Goal: Navigation & Orientation: Understand site structure

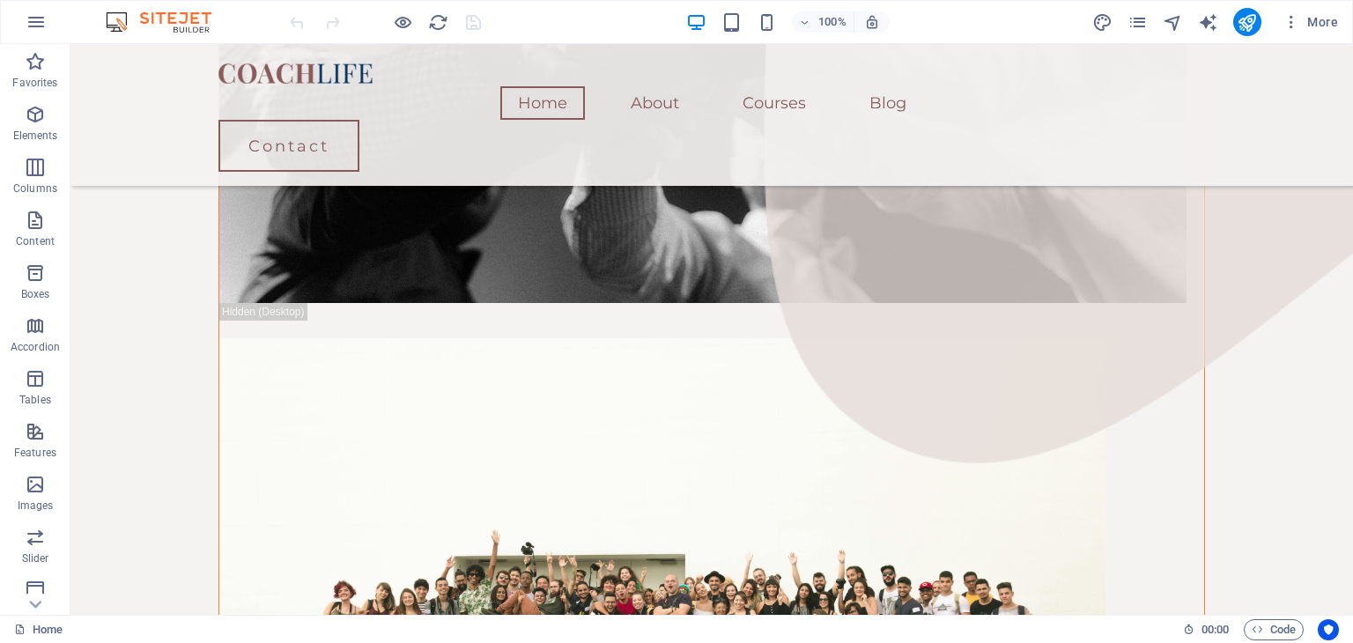
scroll to position [1767, 0]
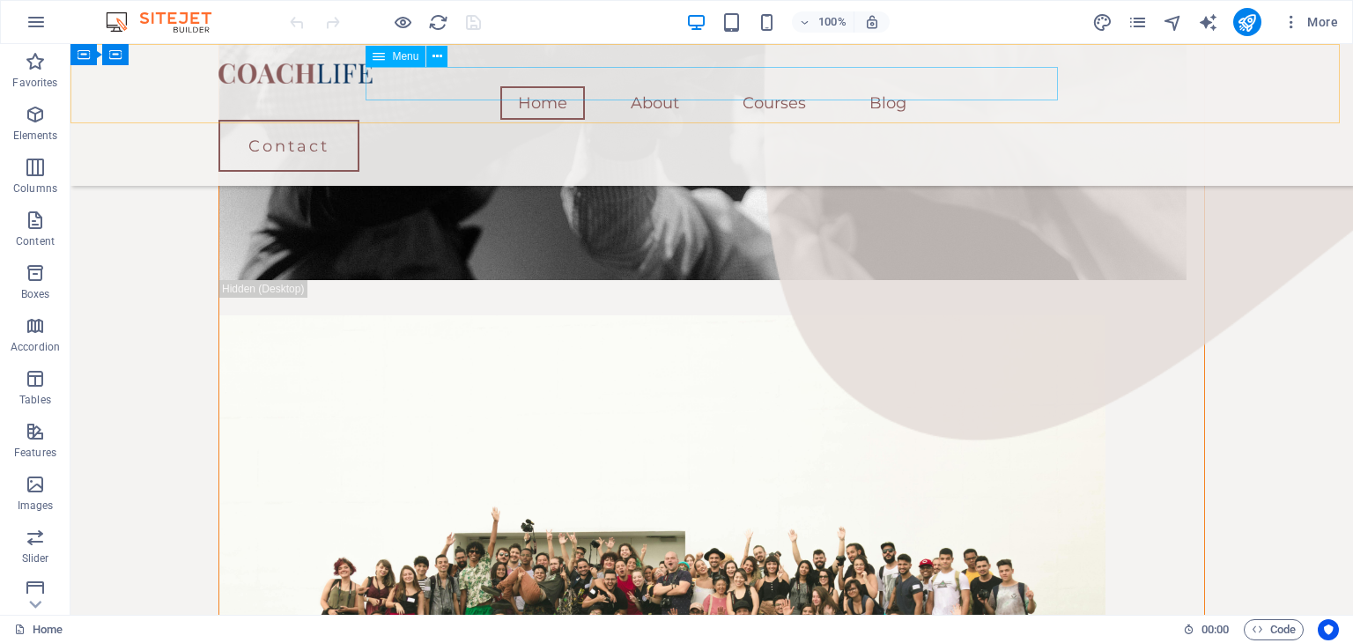
click at [890, 86] on nav "Home About Courses Blog" at bounding box center [711, 102] width 986 height 33
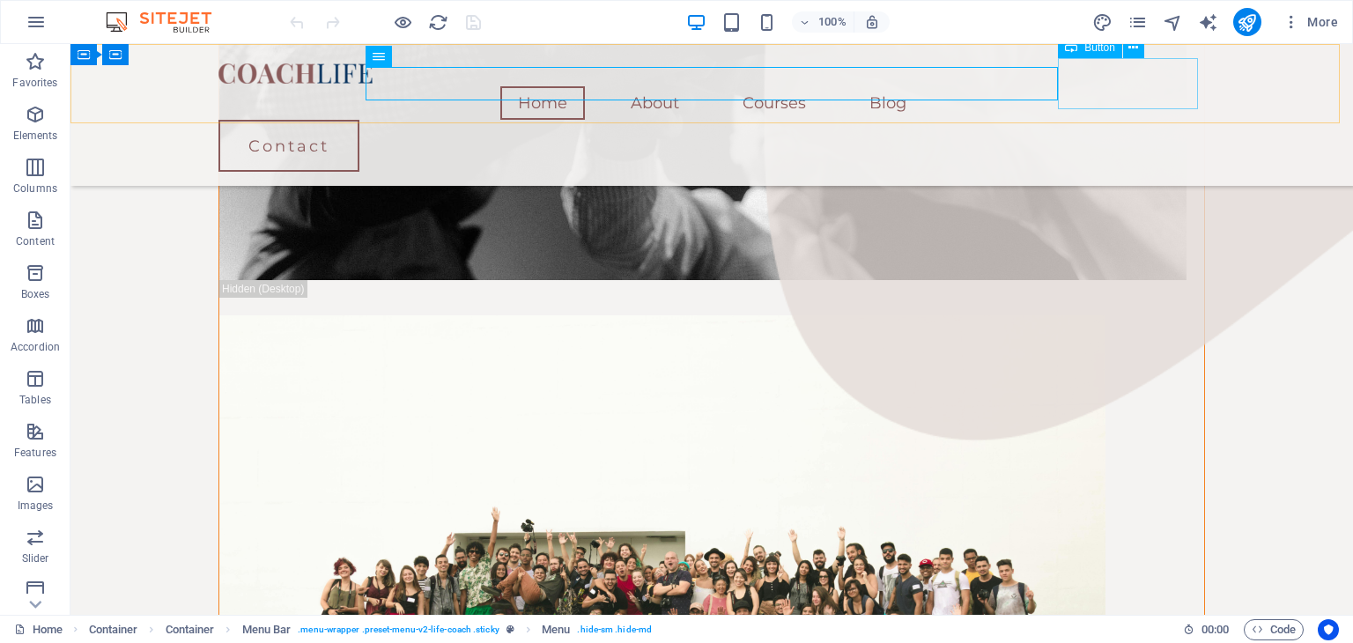
click at [1095, 120] on div "Contact" at bounding box center [711, 146] width 986 height 52
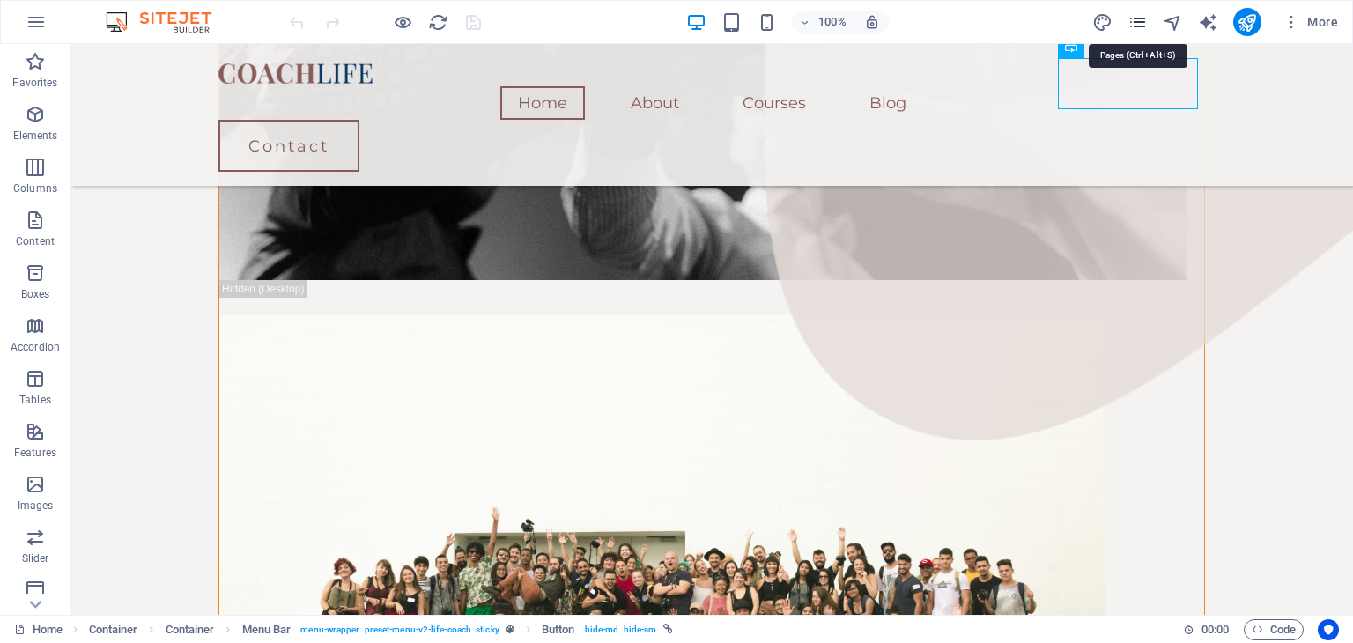
click at [1147, 26] on icon "pages" at bounding box center [1137, 22] width 20 height 20
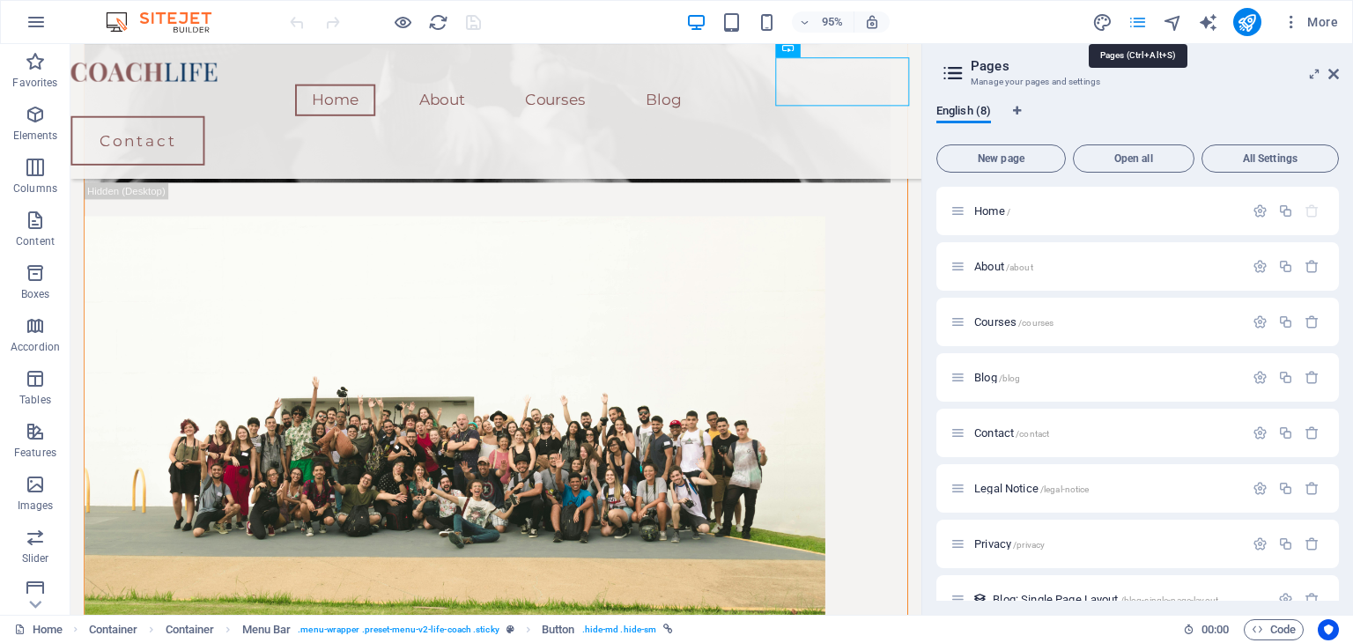
scroll to position [1668, 0]
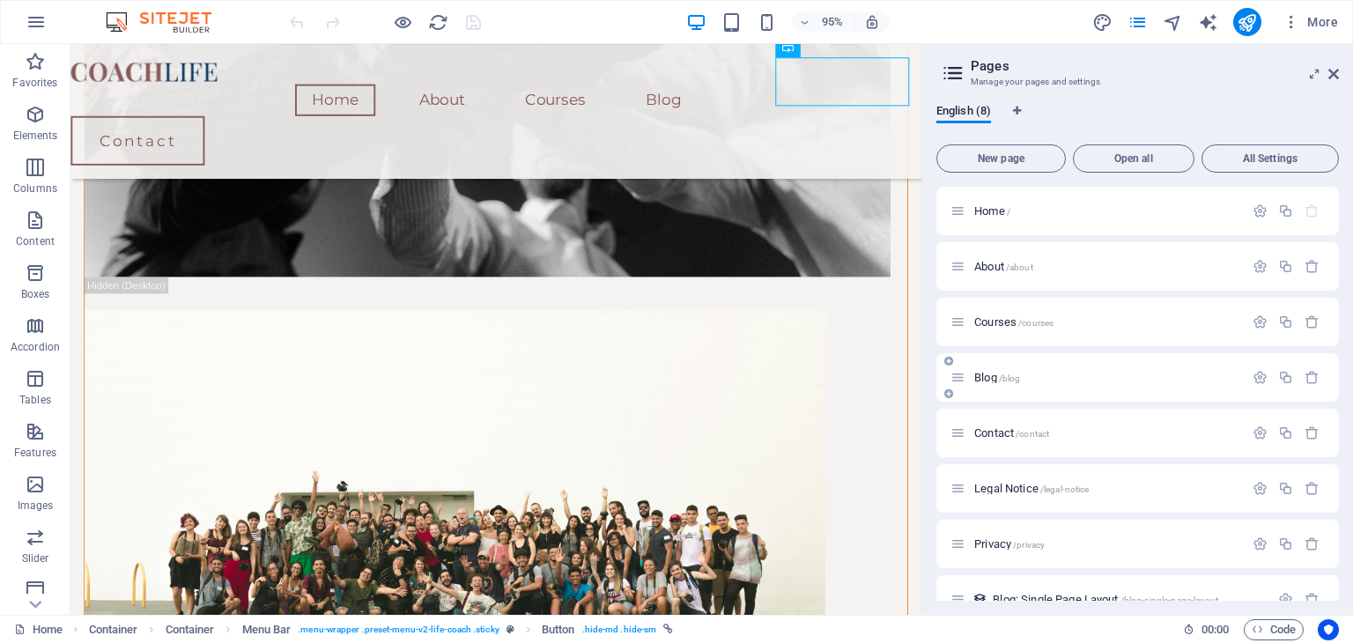
click at [1001, 374] on span "/blog" at bounding box center [1010, 378] width 22 height 10
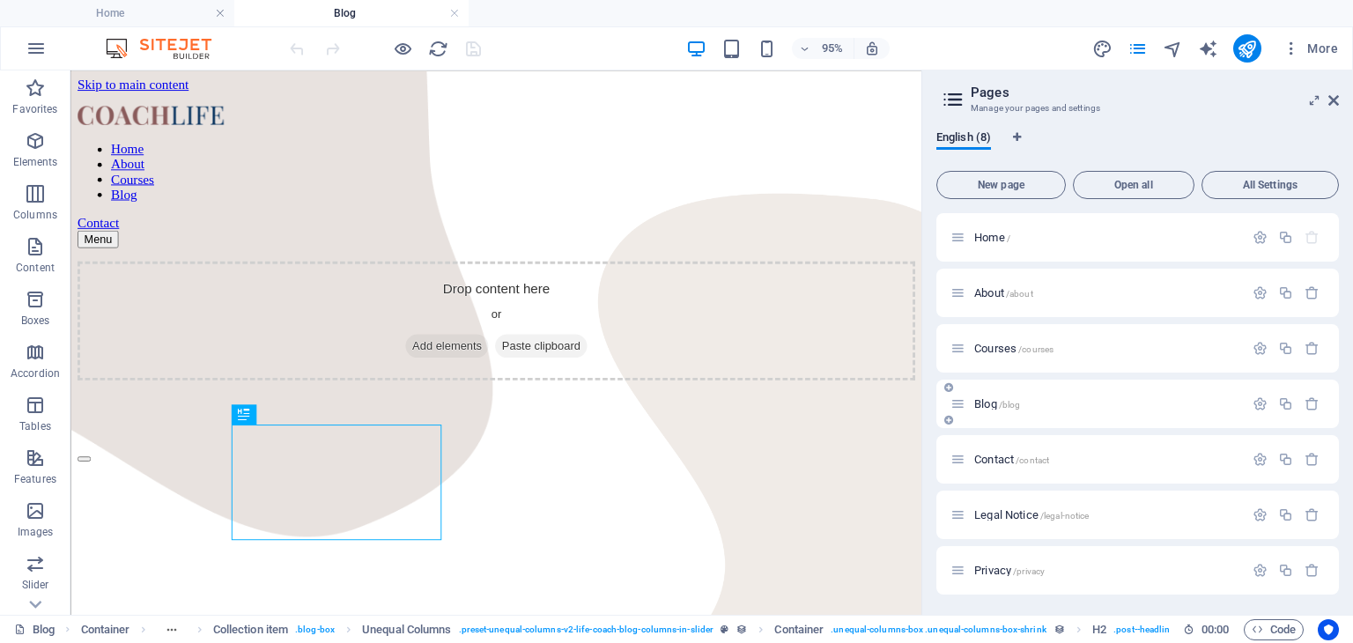
scroll to position [0, 0]
click at [1008, 353] on span "Courses /courses" at bounding box center [1013, 348] width 79 height 13
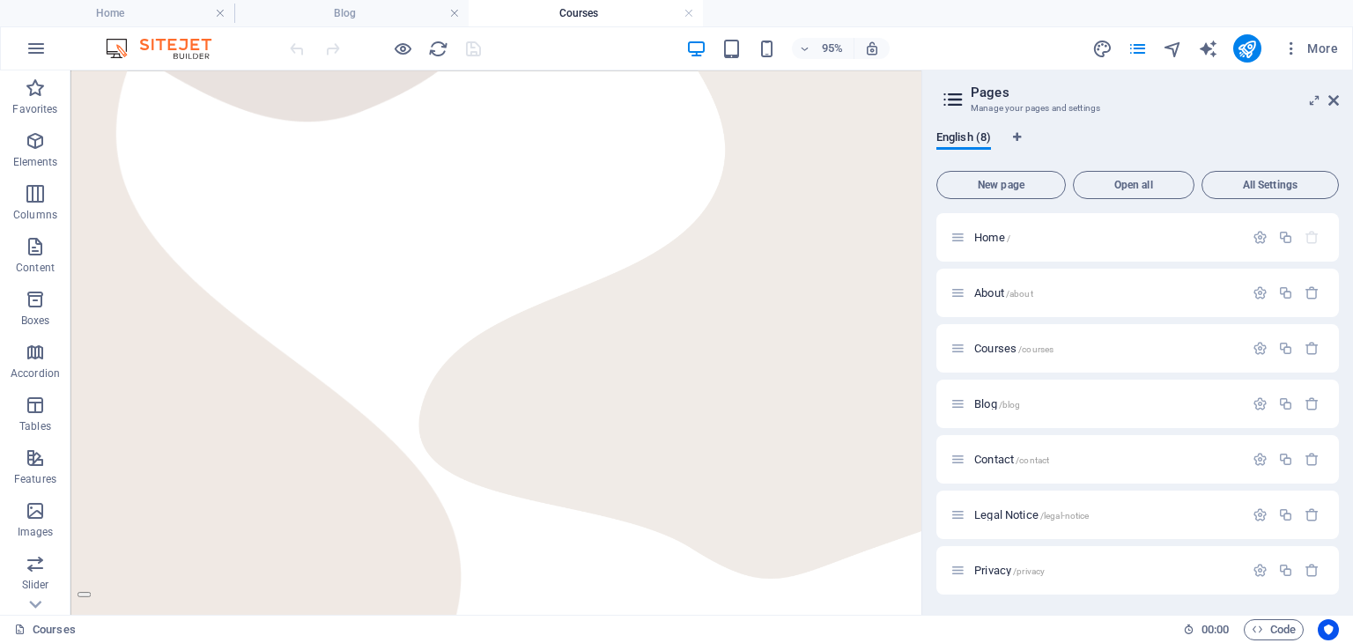
scroll to position [284, 0]
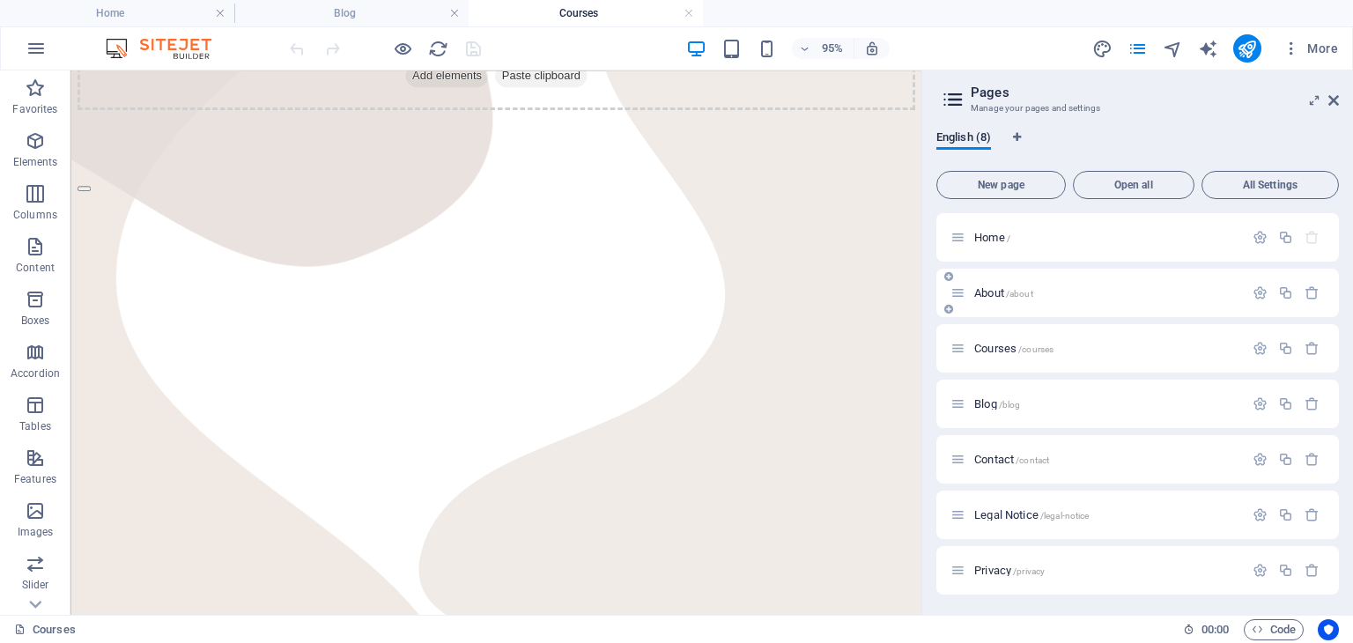
click at [997, 300] on div "About /about" at bounding box center [1096, 293] width 293 height 20
click at [990, 294] on span "About /about" at bounding box center [1003, 292] width 59 height 13
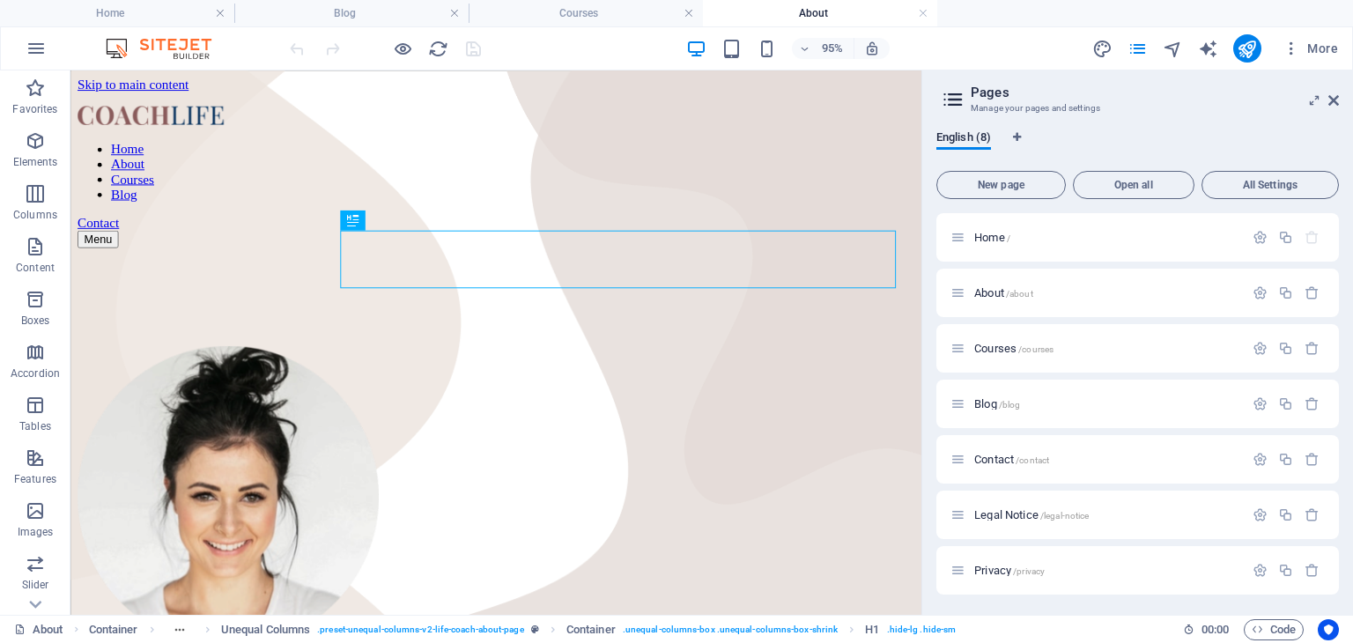
scroll to position [0, 0]
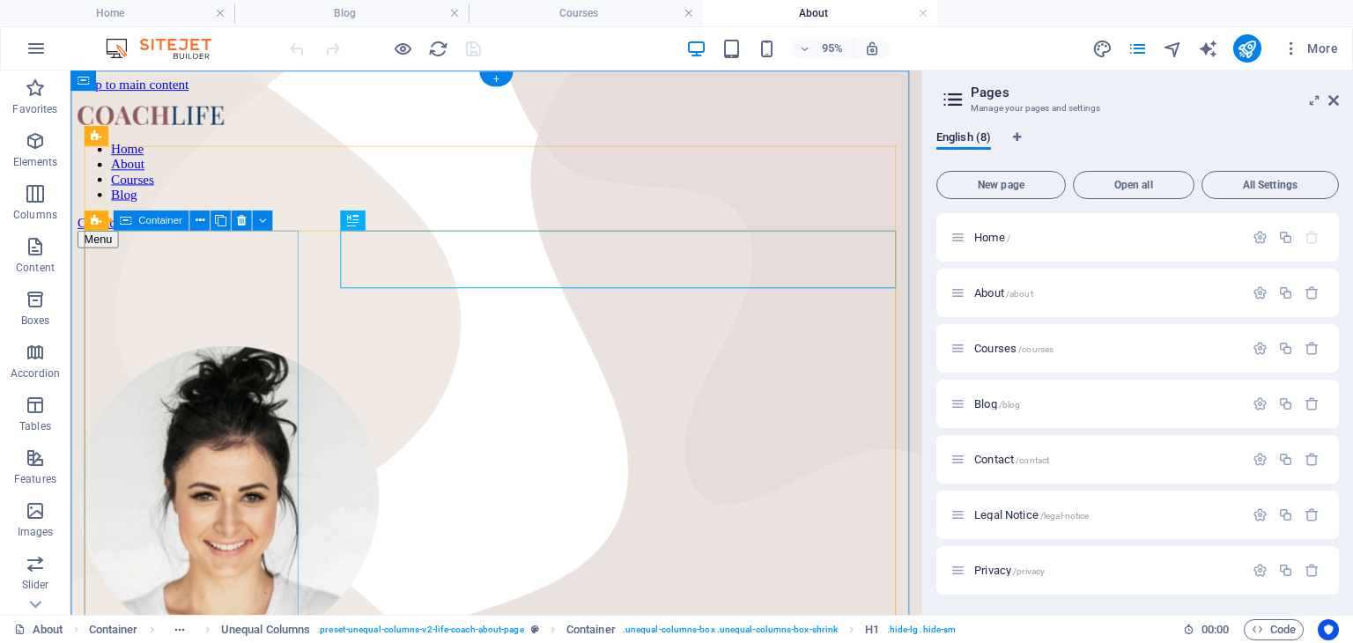
click at [235, 510] on div at bounding box center [519, 520] width 882 height 321
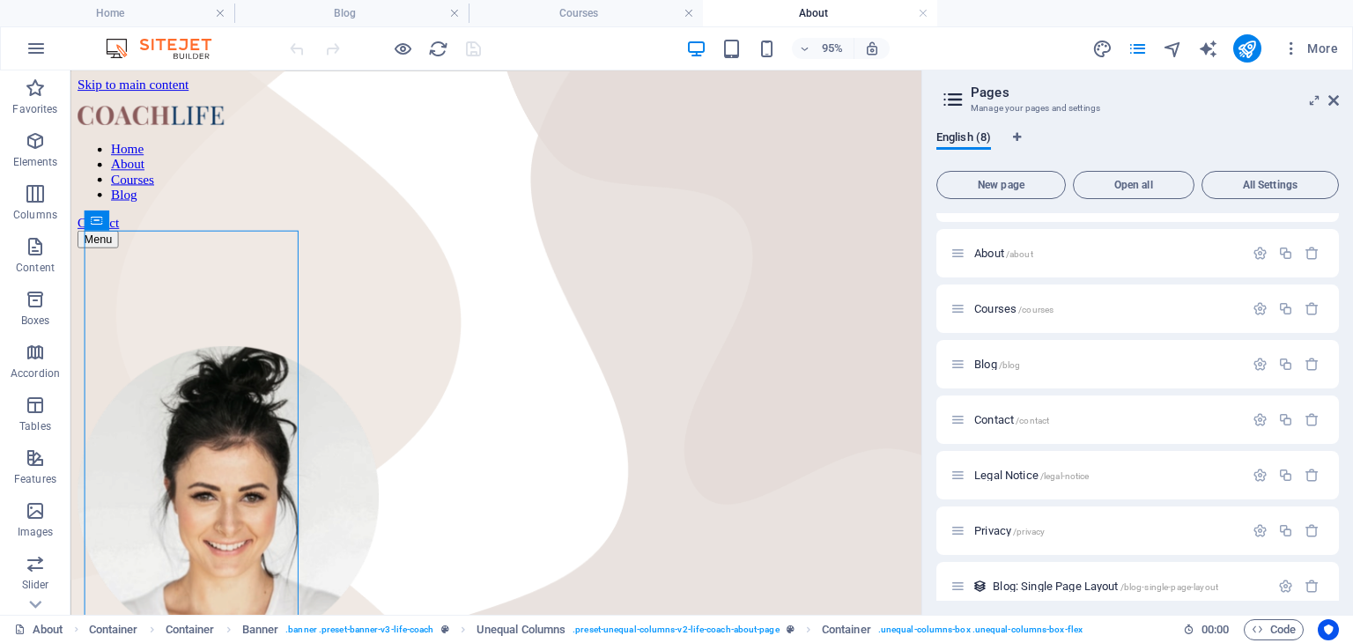
scroll to position [56, 0]
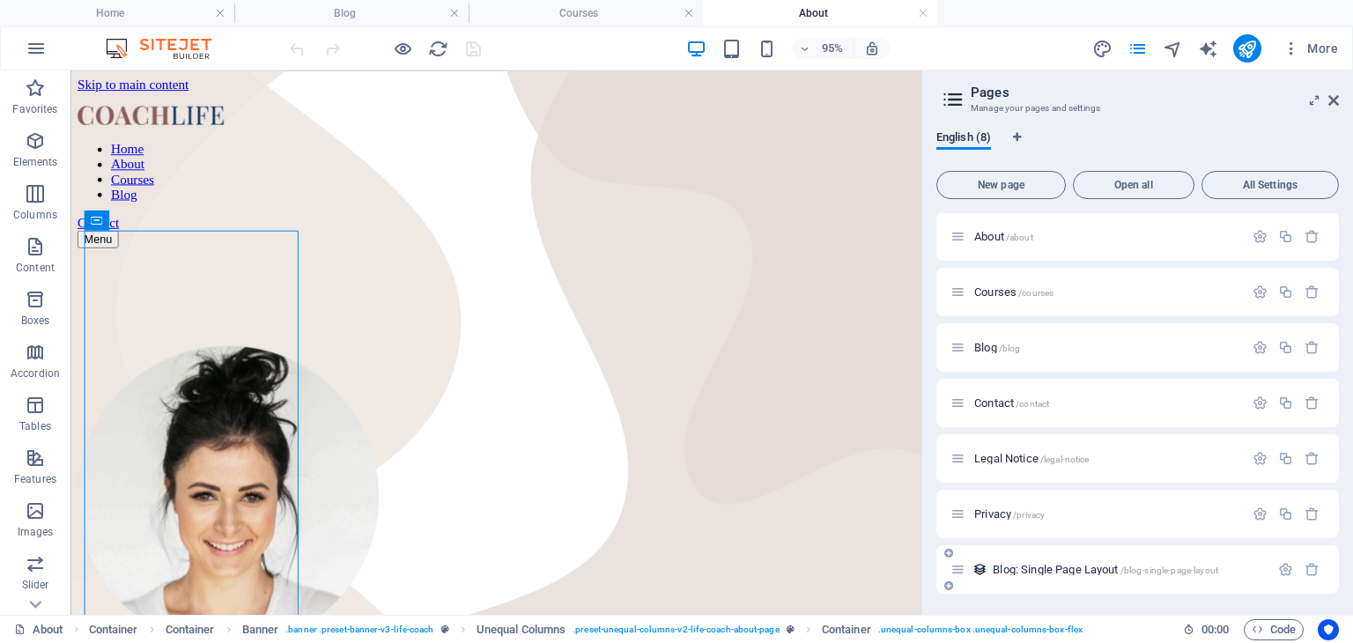
click at [1093, 577] on div "Blog: Single Page Layout /blog-single-page-layout" at bounding box center [1109, 569] width 319 height 20
click at [1332, 103] on icon at bounding box center [1333, 100] width 11 height 14
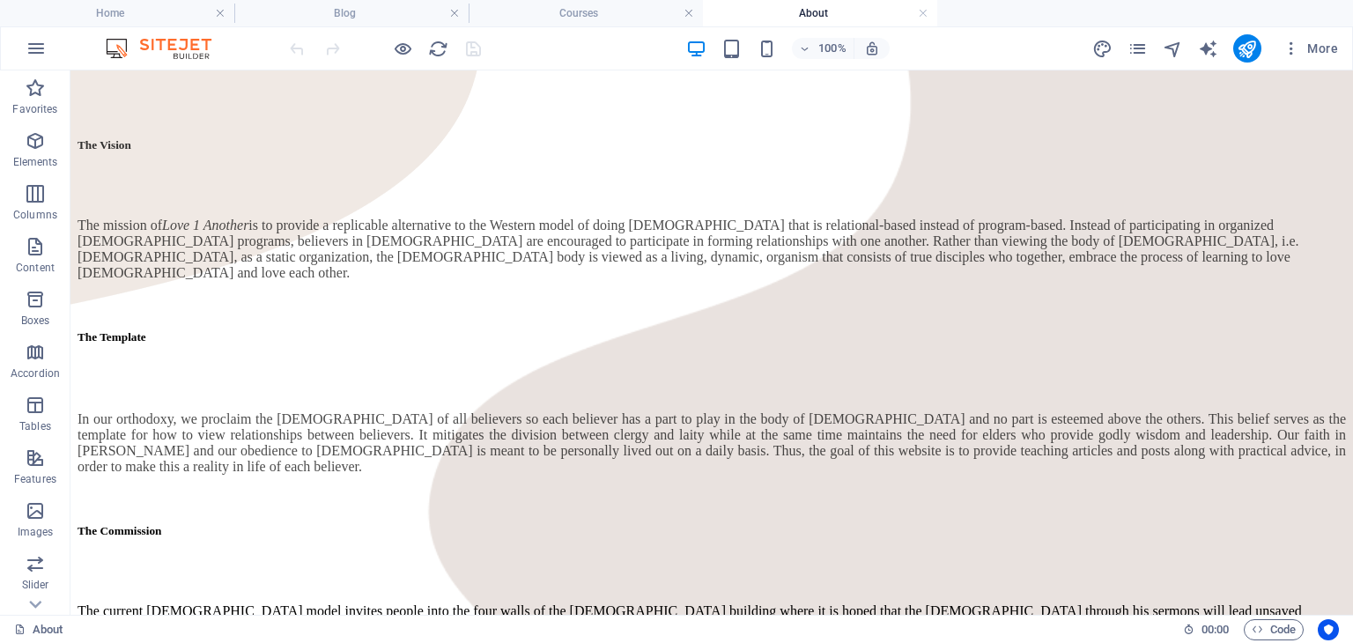
scroll to position [534, 0]
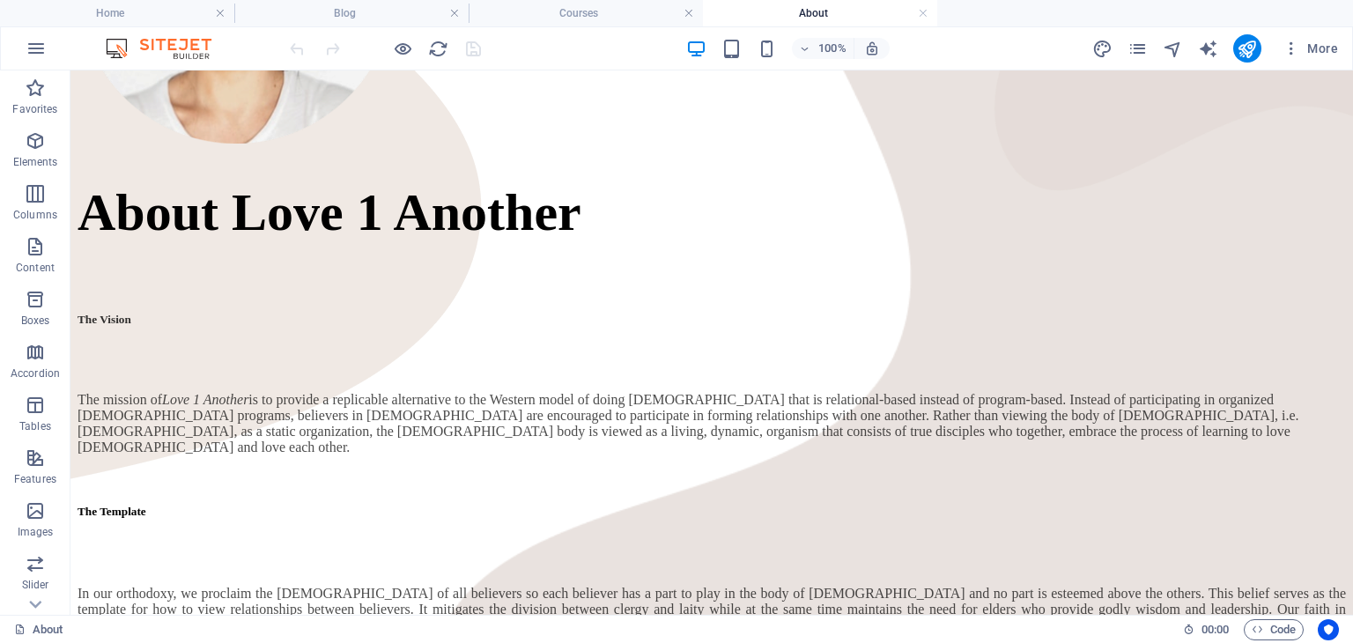
drag, startPoint x: 1339, startPoint y: 181, endPoint x: 1339, endPoint y: 94, distance: 87.2
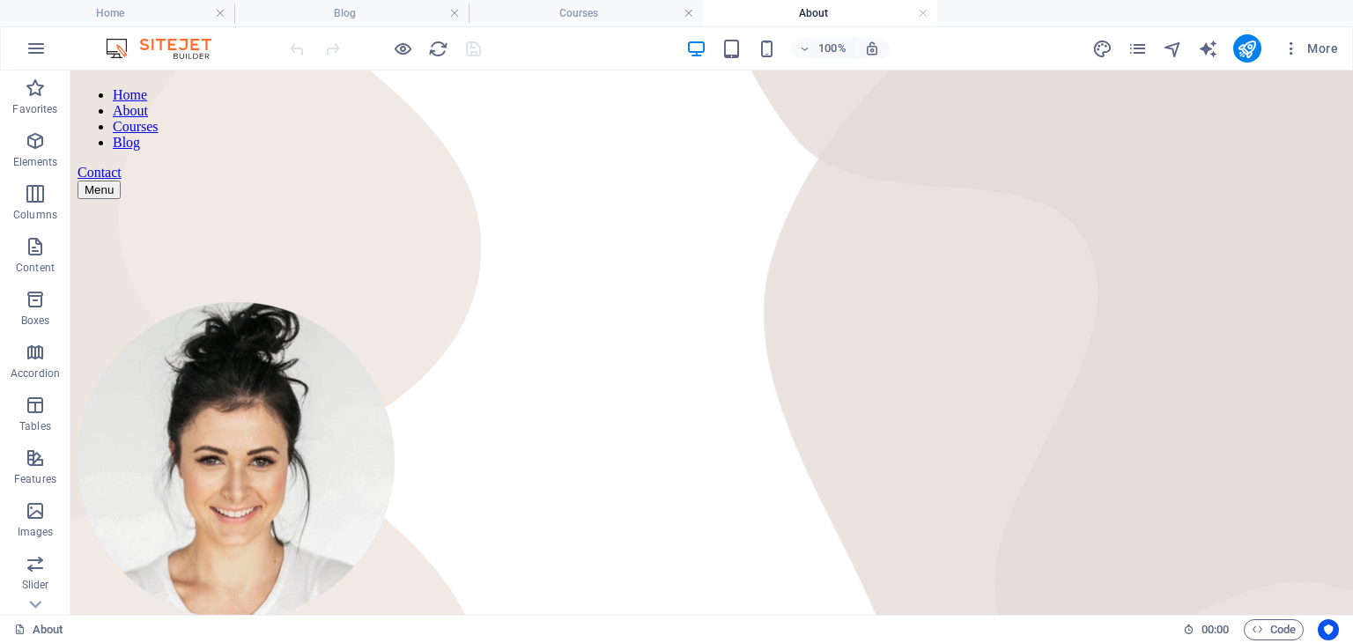
scroll to position [0, 0]
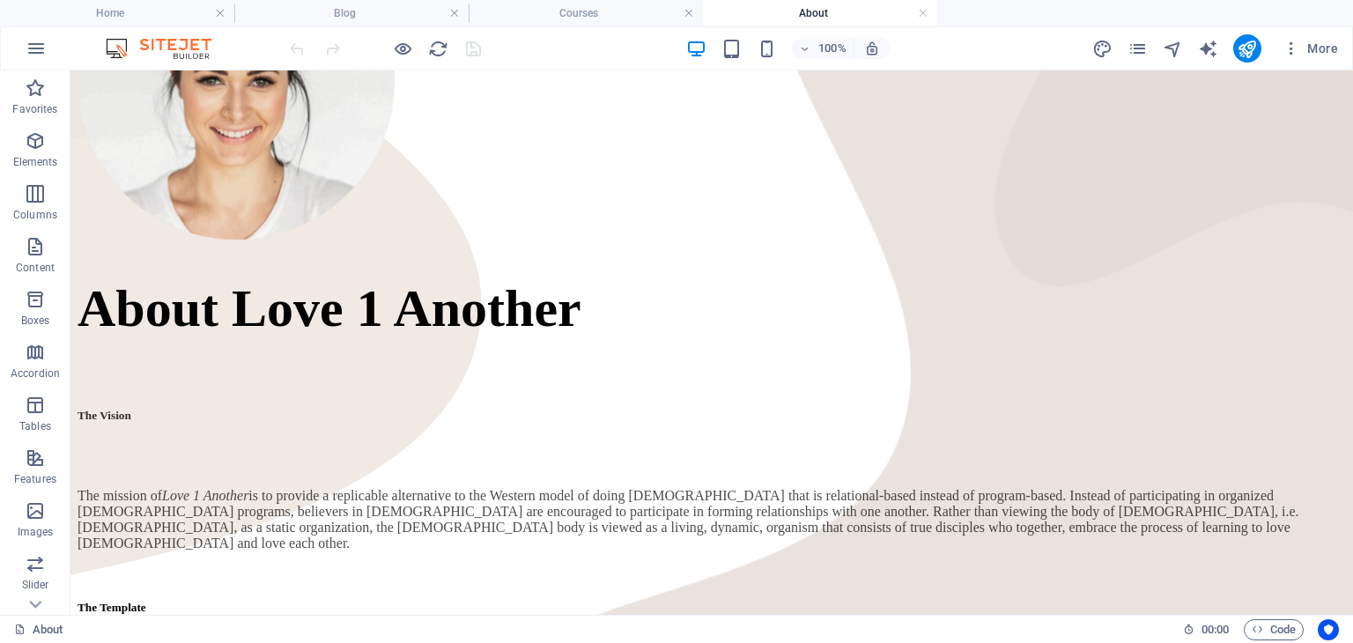
scroll to position [447, 0]
